Goal: Find specific page/section: Find specific page/section

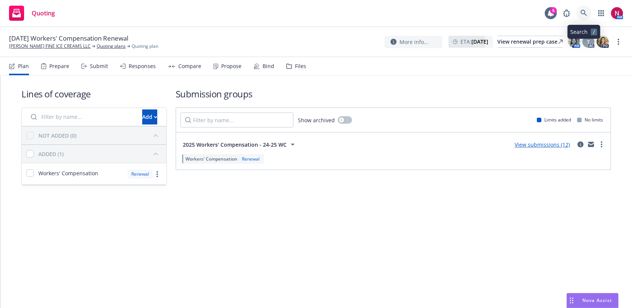
click at [581, 13] on icon at bounding box center [584, 13] width 7 height 7
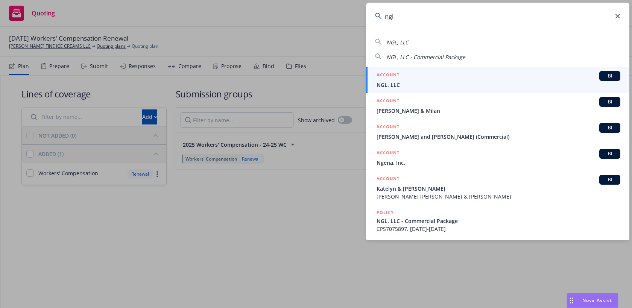
type input "ngl"
click at [551, 70] on link "ACCOUNT BI NGL, LLC" at bounding box center [497, 80] width 263 height 26
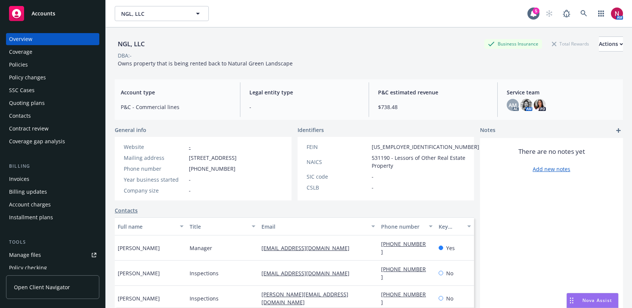
click at [47, 102] on div "Quoting plans" at bounding box center [52, 103] width 87 height 12
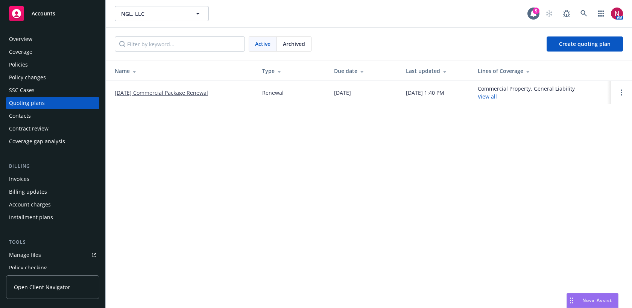
click at [25, 63] on div "Policies" at bounding box center [18, 65] width 19 height 12
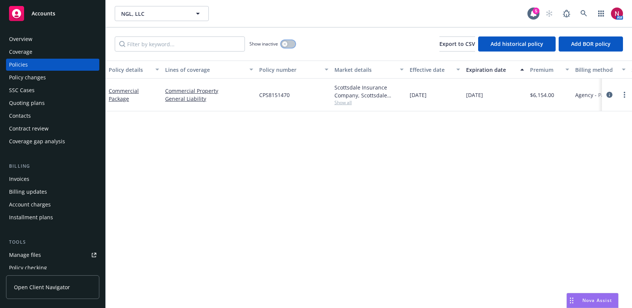
click at [290, 42] on button "button" at bounding box center [288, 44] width 14 height 8
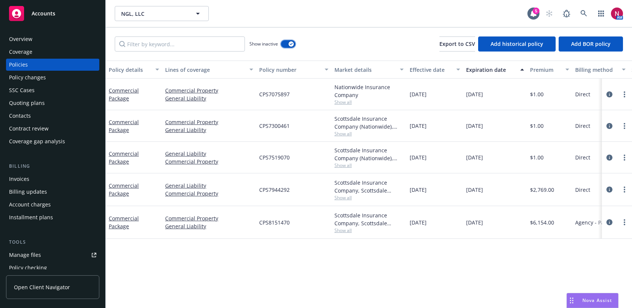
click at [288, 44] on button "button" at bounding box center [288, 44] width 14 height 8
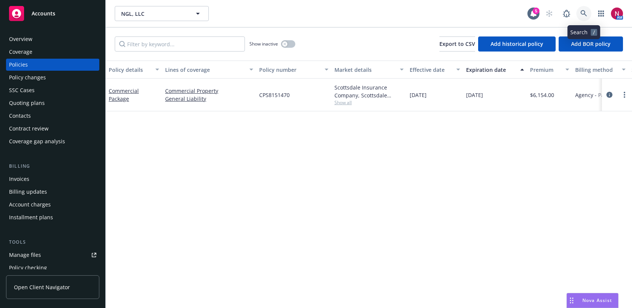
click at [581, 13] on icon at bounding box center [584, 13] width 6 height 6
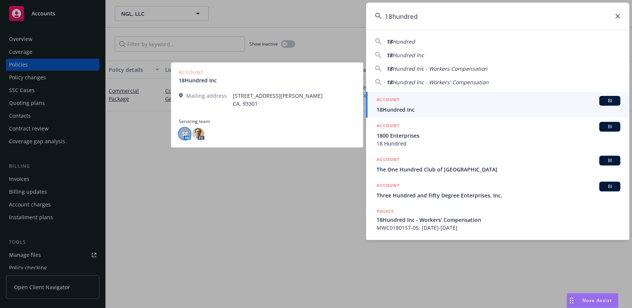
type input "18hundred"
click at [182, 133] on span "SF" at bounding box center [185, 134] width 6 height 8
